Goal: Find specific page/section: Find specific page/section

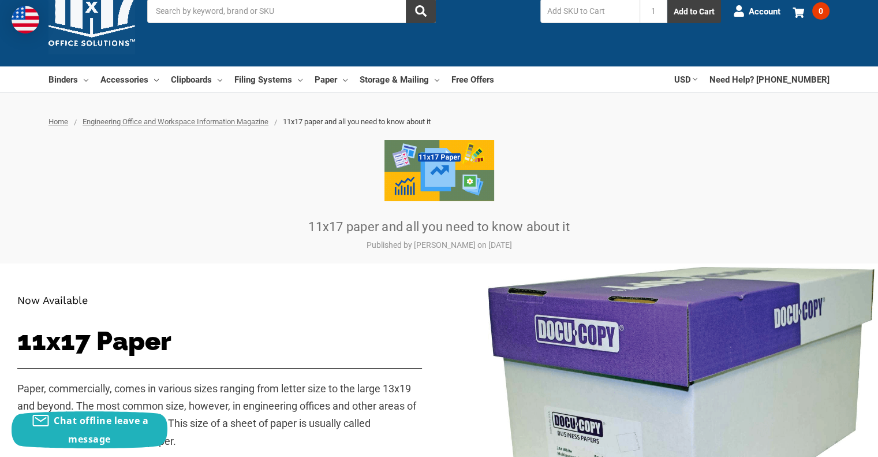
scroll to position [44, 0]
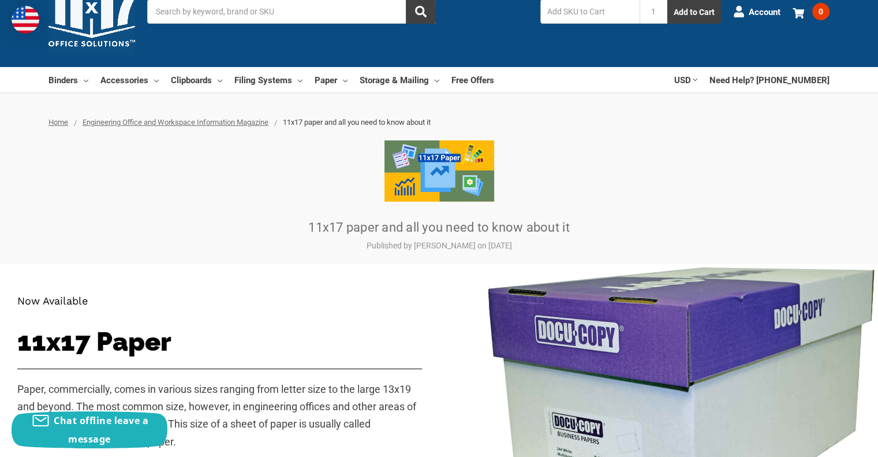
click at [230, 176] on div at bounding box center [438, 170] width 781 height 61
click at [334, 76] on link "Paper" at bounding box center [331, 79] width 33 height 25
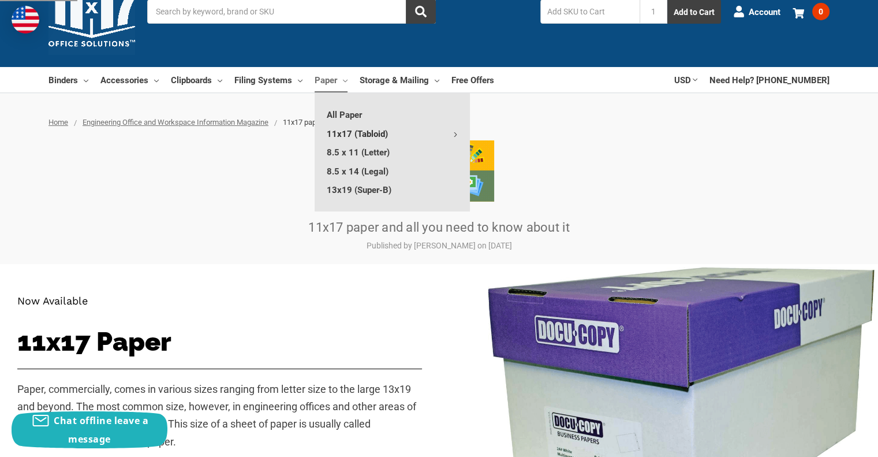
click at [357, 138] on link "11x17 (Tabloid)" at bounding box center [392, 133] width 155 height 18
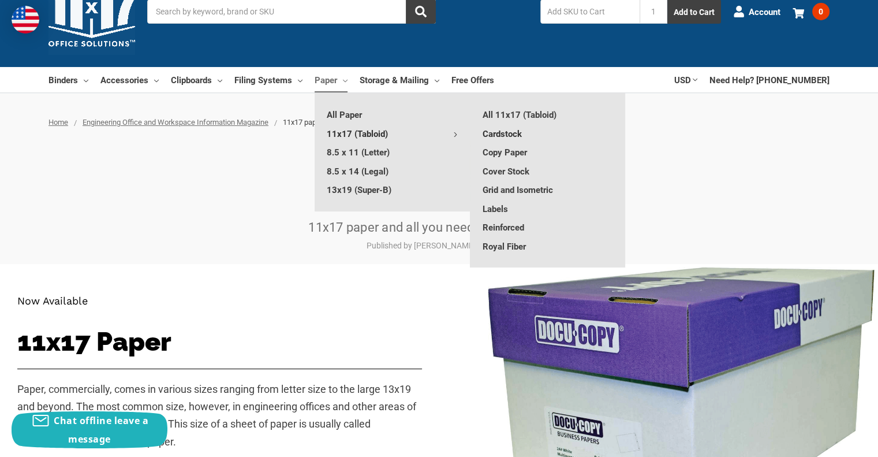
click at [523, 128] on link "Cardstock" at bounding box center [548, 133] width 155 height 18
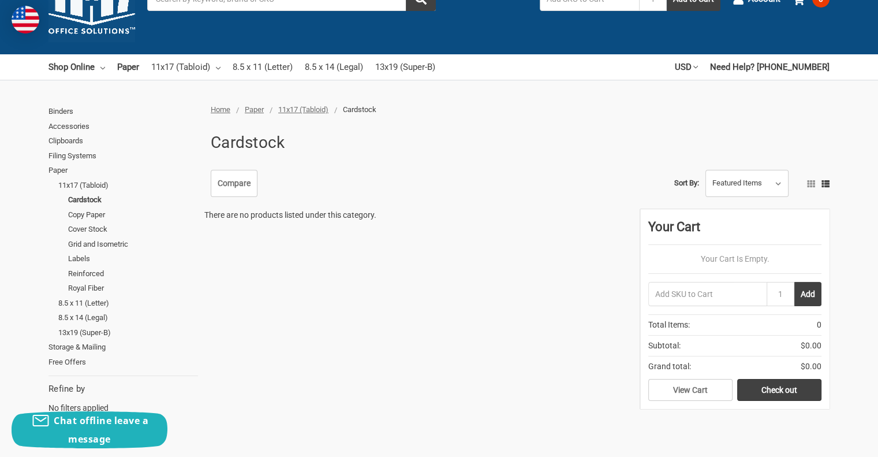
scroll to position [57, 0]
